Goal: Find specific page/section: Find specific page/section

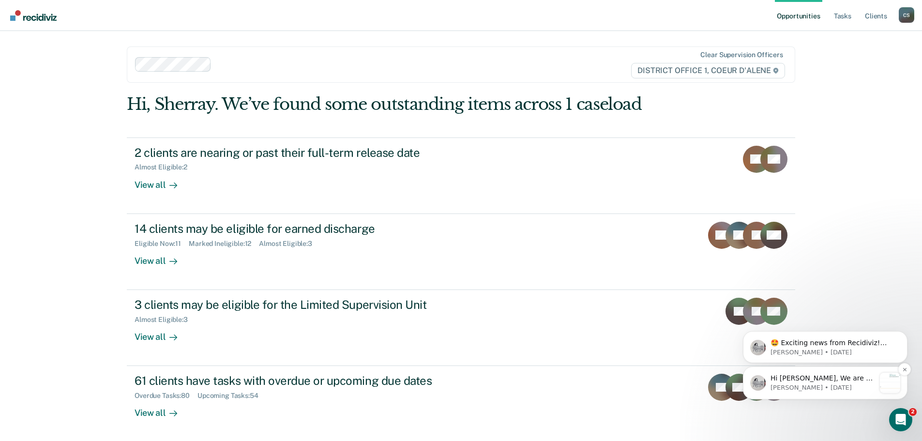
click at [818, 384] on p "[PERSON_NAME] • [DATE]" at bounding box center [823, 387] width 105 height 9
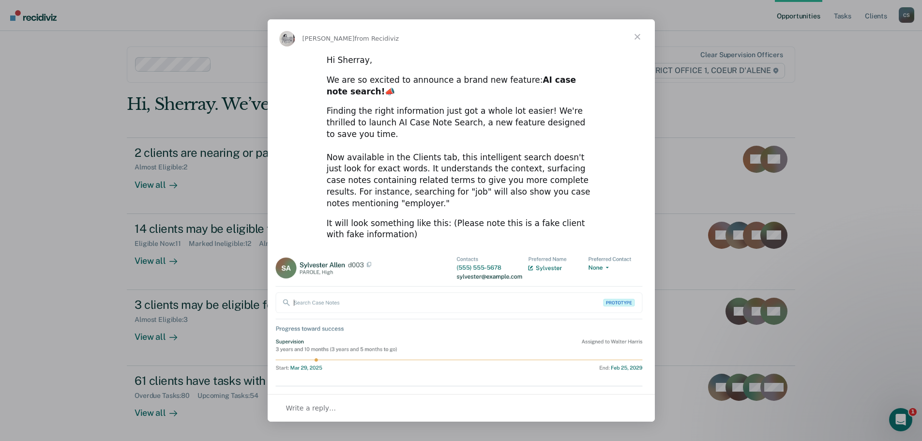
click at [638, 39] on span "Close" at bounding box center [637, 36] width 35 height 35
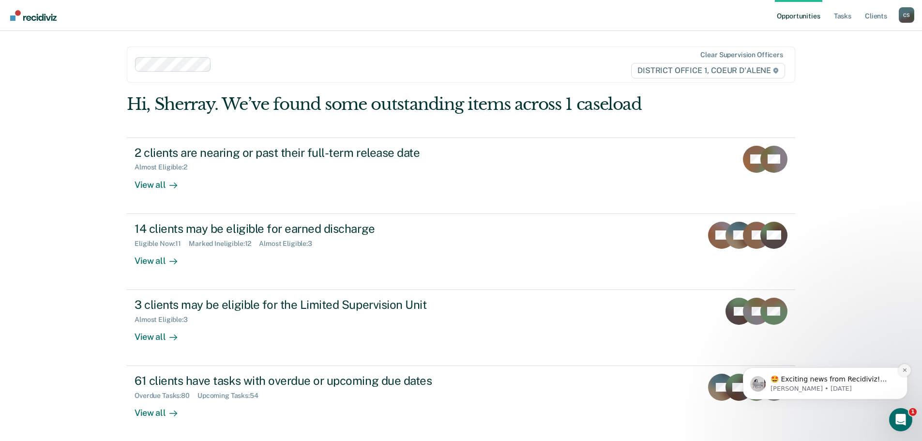
click at [902, 370] on icon "Dismiss notification" at bounding box center [904, 369] width 5 height 5
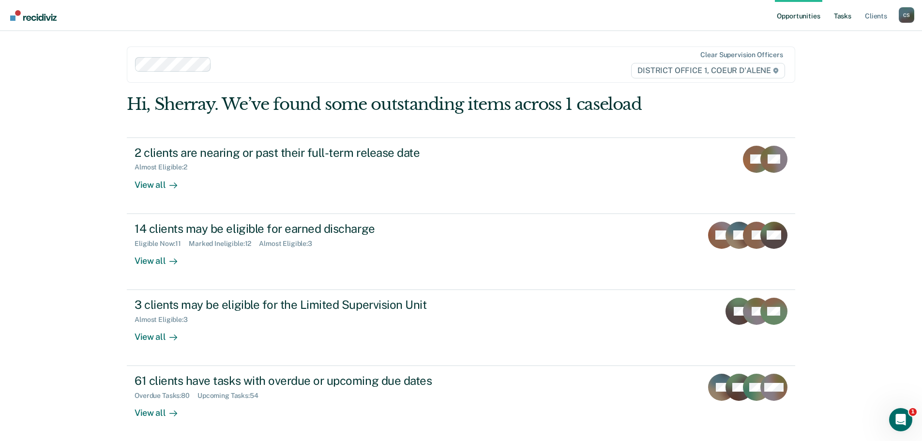
click at [840, 15] on link "Tasks" at bounding box center [842, 15] width 21 height 31
click at [839, 16] on link "Tasks" at bounding box center [842, 15] width 21 height 31
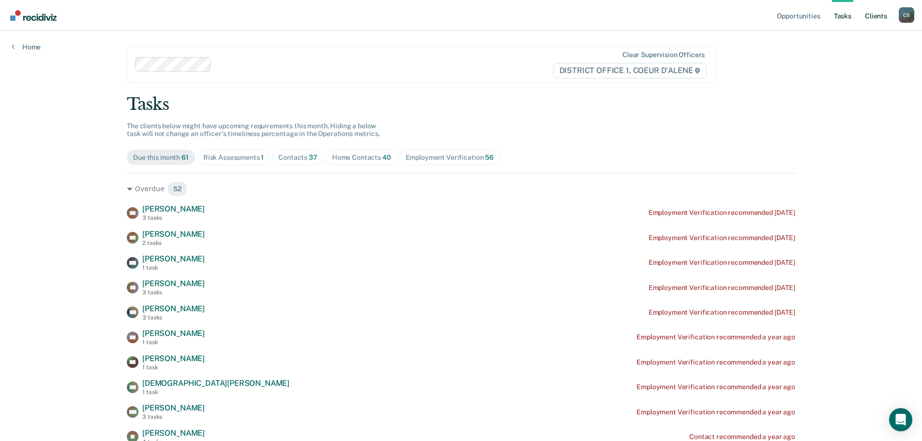
click at [870, 15] on link "Client s" at bounding box center [876, 15] width 26 height 31
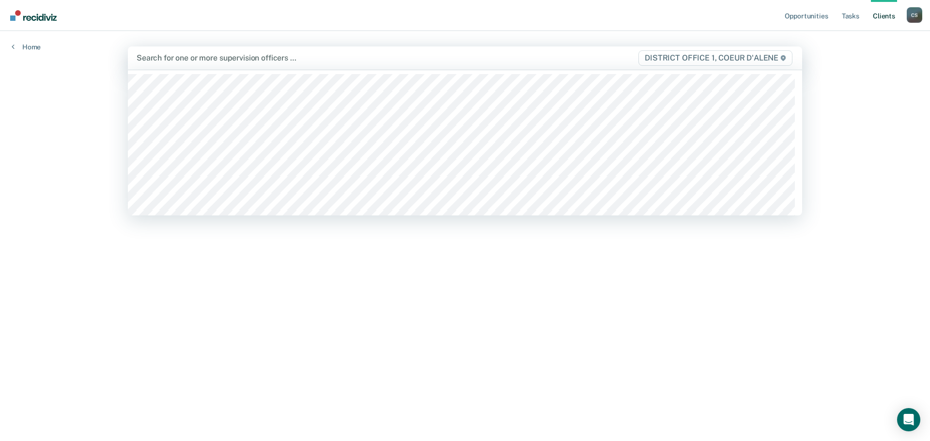
click at [178, 60] on div at bounding box center [366, 57] width 459 height 11
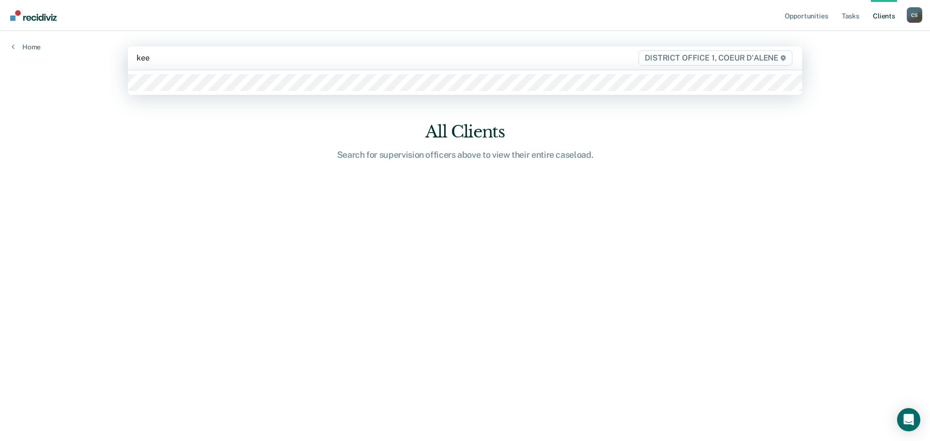
type input "kee"
click at [864, 72] on div "Opportunities Tasks Client s Callistini, Sherray C S Profile How it works Log O…" at bounding box center [465, 220] width 930 height 441
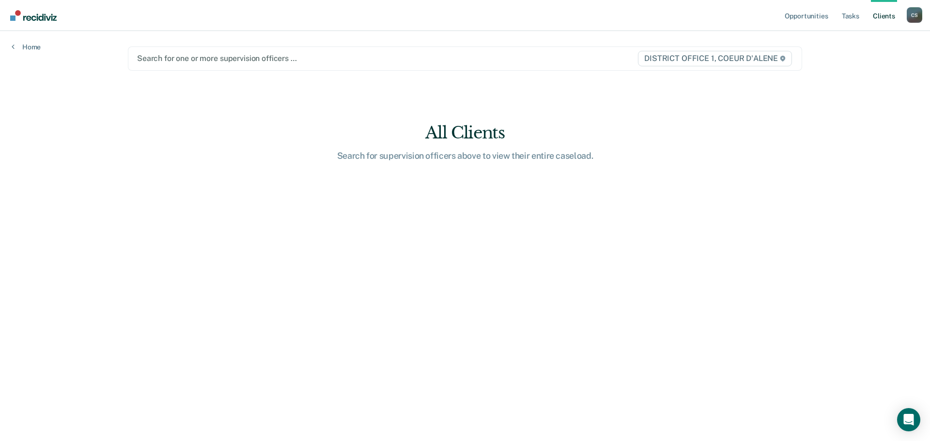
click at [882, 16] on link "Client s" at bounding box center [883, 15] width 26 height 31
click at [884, 16] on link "Client s" at bounding box center [883, 15] width 26 height 31
click at [167, 59] on div at bounding box center [366, 58] width 458 height 11
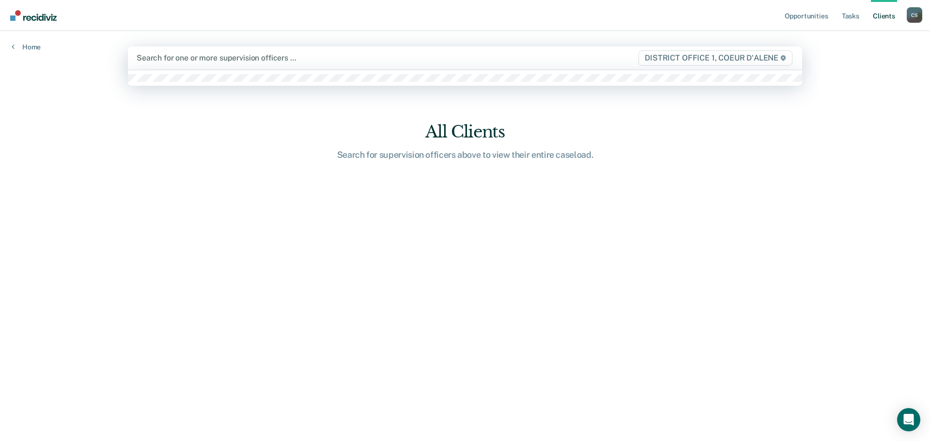
click at [210, 63] on div at bounding box center [366, 57] width 459 height 11
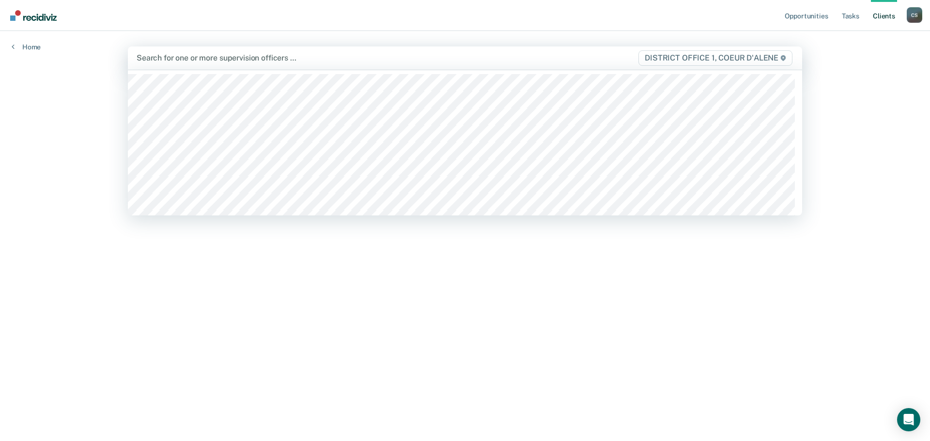
type input "k"
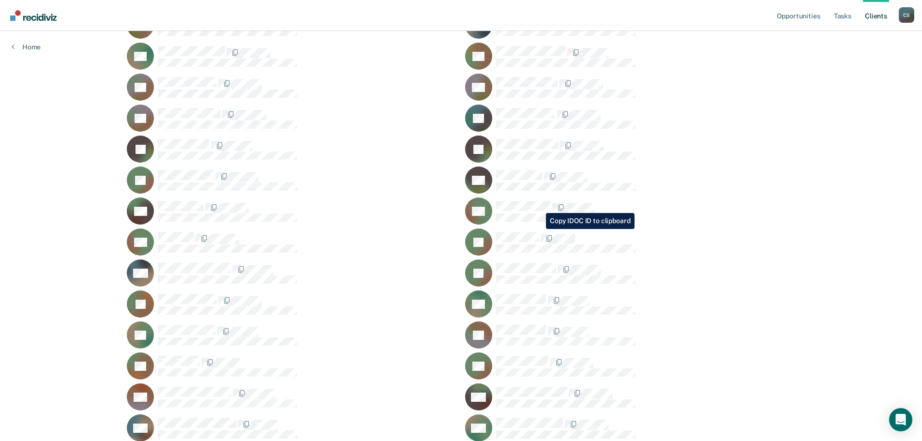
scroll to position [135, 0]
